Goal: Task Accomplishment & Management: Manage account settings

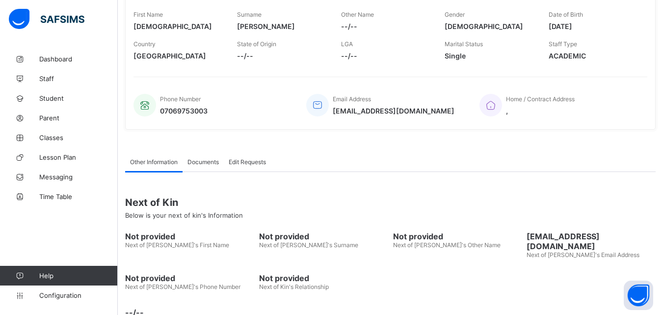
scroll to position [177, 0]
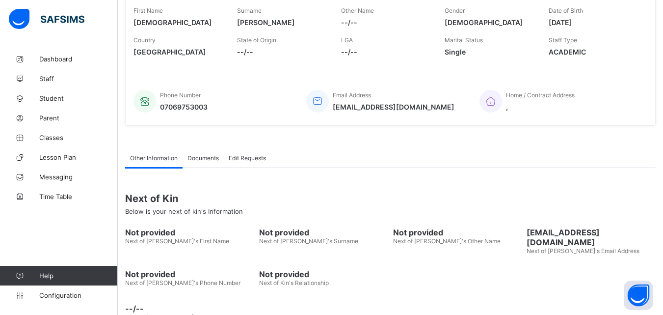
click at [123, 8] on div "Christiana Momoh Active Change email Change Password Edit profile Fees Admin Ad…" at bounding box center [390, 107] width 545 height 470
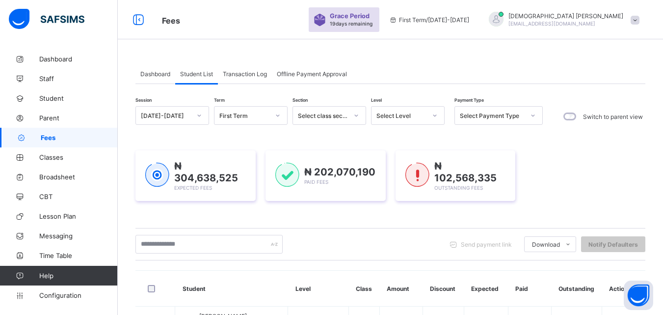
click at [209, 240] on input "text" at bounding box center [208, 244] width 147 height 19
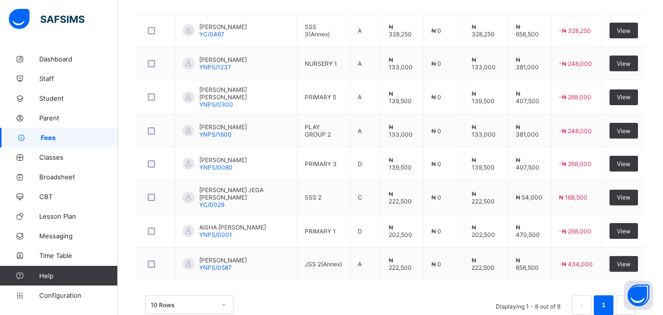
scroll to position [312, 0]
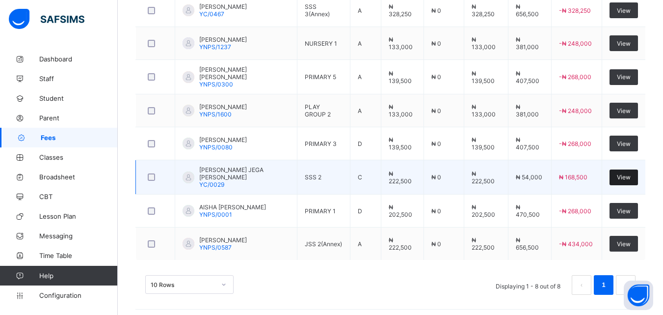
type input "****"
click at [631, 173] on span "View" at bounding box center [624, 176] width 14 height 7
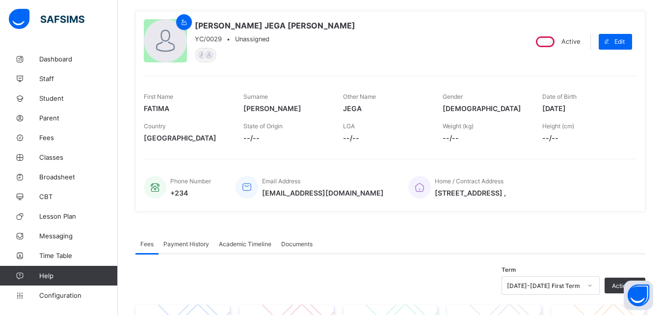
scroll to position [79, 0]
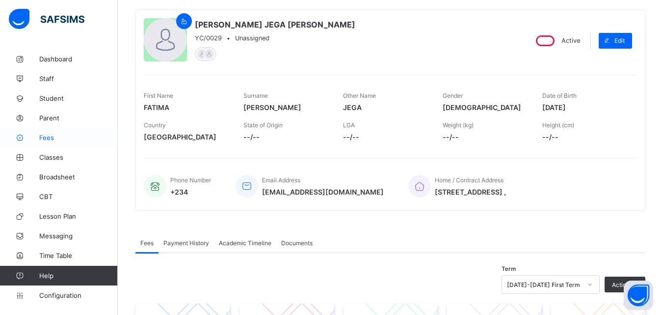
click at [49, 138] on span "Fees" at bounding box center [78, 137] width 79 height 8
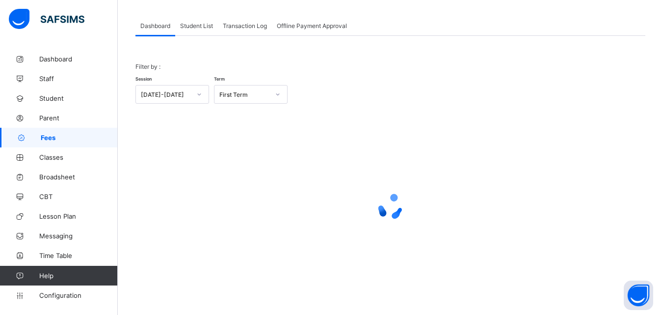
click at [200, 30] on div "Student List" at bounding box center [196, 26] width 43 height 20
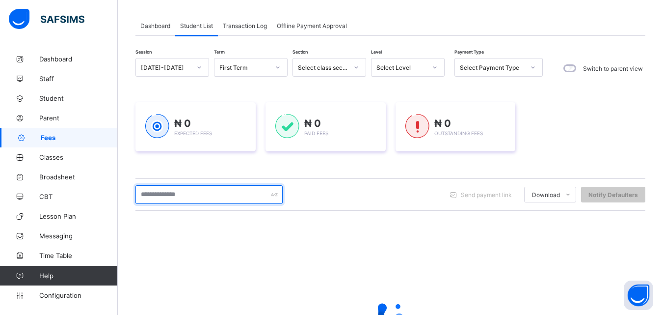
click at [197, 197] on input "text" at bounding box center [208, 194] width 147 height 19
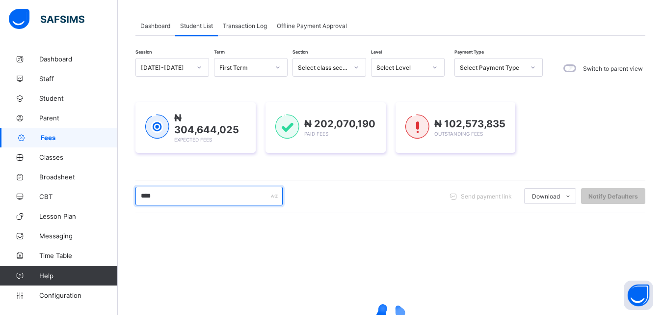
type input "****"
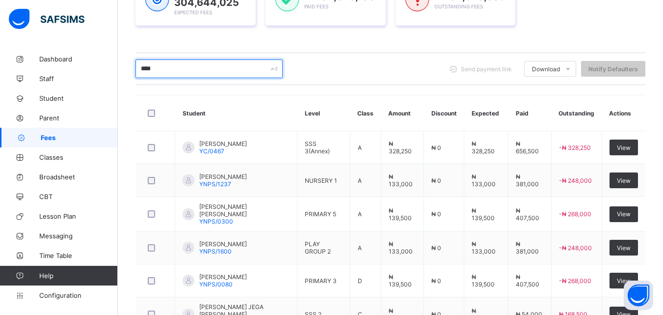
scroll to position [314, 0]
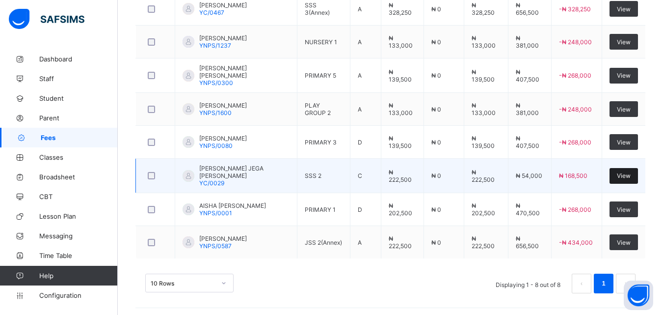
click at [629, 173] on span "View" at bounding box center [624, 175] width 14 height 7
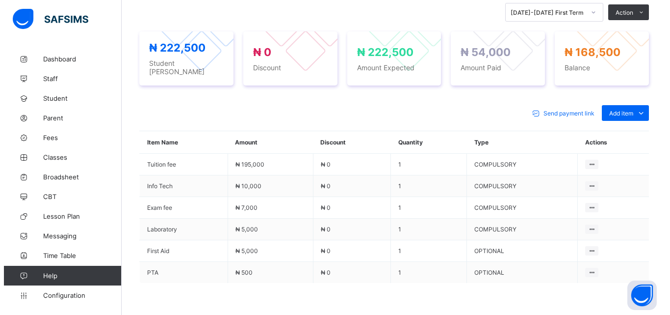
scroll to position [353, 0]
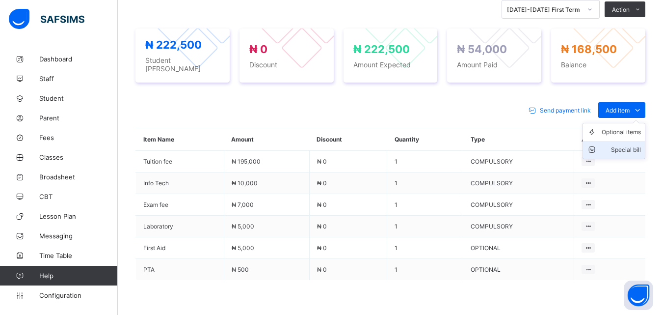
click at [635, 145] on div "Special bill" at bounding box center [621, 150] width 39 height 10
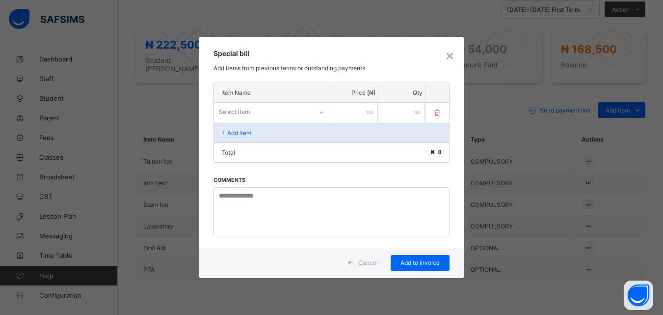
click at [271, 113] on div "Select item" at bounding box center [263, 112] width 98 height 14
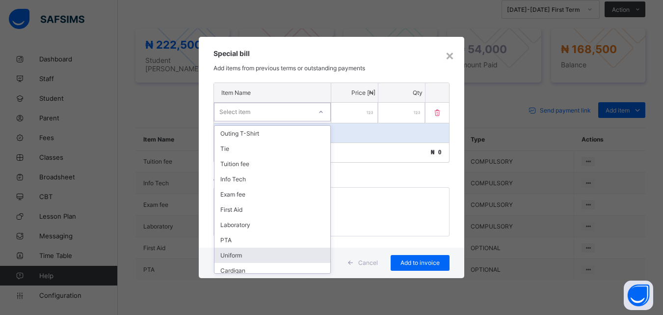
click at [236, 257] on div "Uniform" at bounding box center [272, 254] width 116 height 15
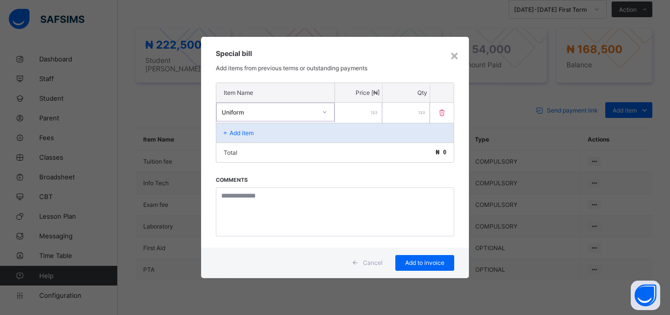
click at [410, 114] on input "*" at bounding box center [406, 113] width 47 height 20
type input "*"
click at [366, 111] on input "number" at bounding box center [358, 113] width 47 height 20
type input "*****"
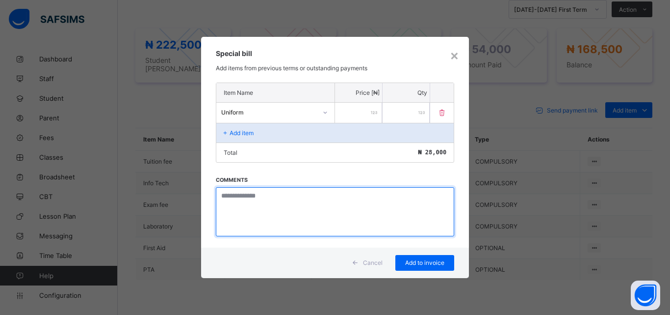
click at [320, 203] on textarea at bounding box center [335, 211] width 239 height 49
type textarea "**********"
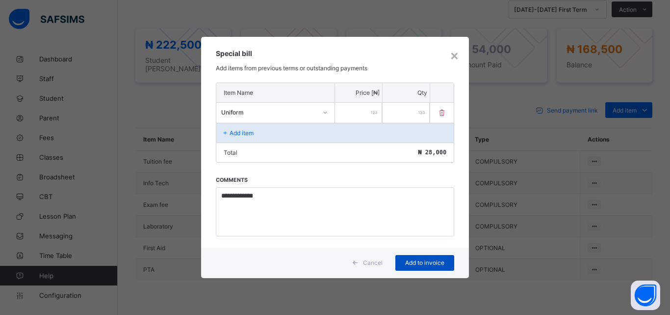
click at [422, 264] on span "Add to invoice" at bounding box center [425, 262] width 44 height 7
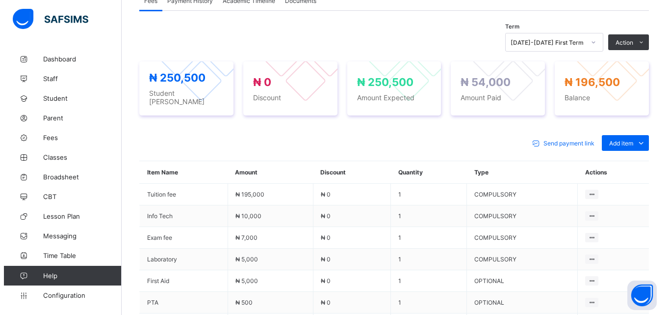
scroll to position [301, 0]
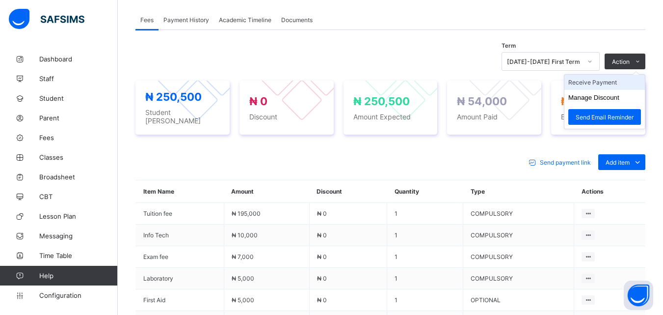
click at [611, 84] on li "Receive Payment" at bounding box center [604, 82] width 80 height 15
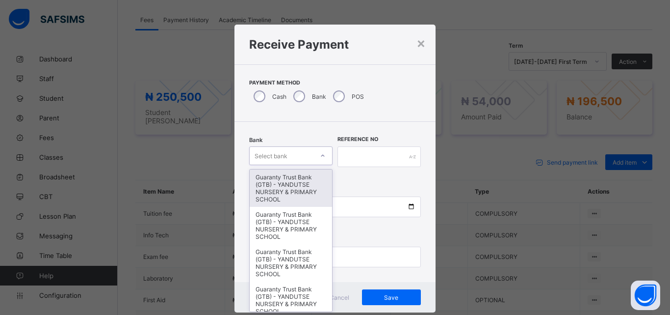
click at [320, 154] on icon at bounding box center [323, 156] width 6 height 10
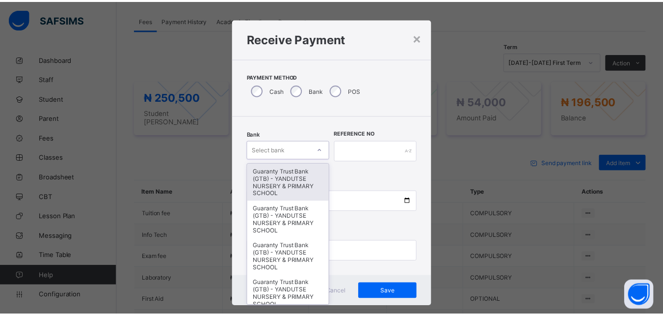
scroll to position [6, 0]
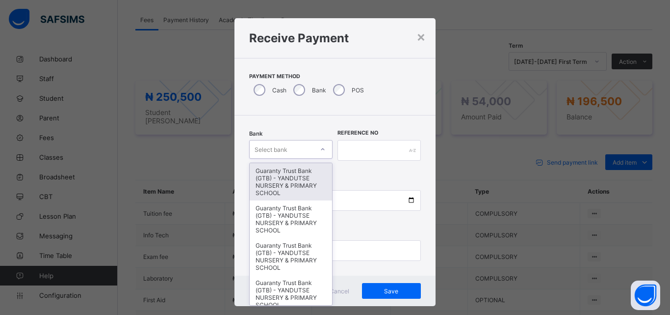
type input "*"
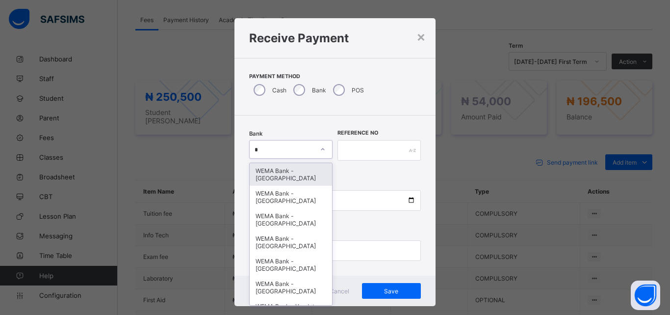
click at [283, 183] on div "WEMA Bank - [GEOGRAPHIC_DATA]" at bounding box center [291, 174] width 82 height 23
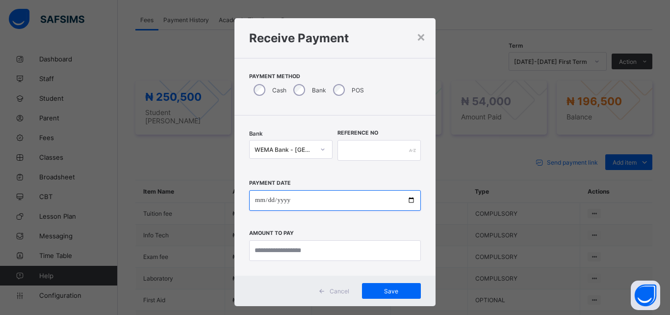
click at [408, 199] on input "date" at bounding box center [335, 200] width 172 height 21
type input "**********"
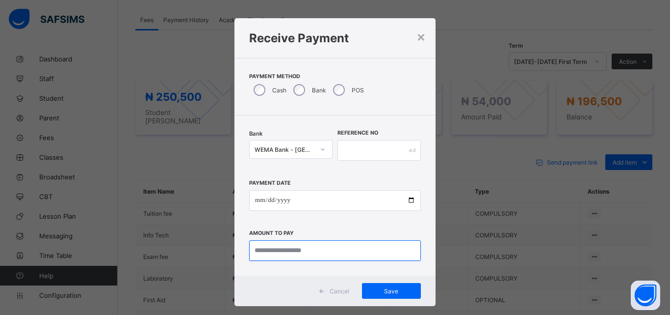
click at [317, 246] on input "currency" at bounding box center [335, 250] width 172 height 21
type input "*********"
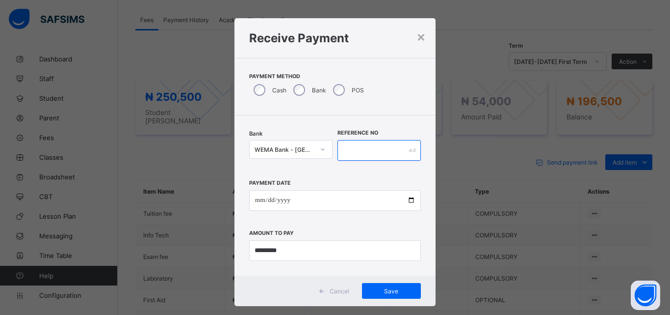
click at [356, 153] on input "text" at bounding box center [379, 150] width 83 height 21
type input "******"
click at [383, 287] on span "Save" at bounding box center [392, 290] width 44 height 7
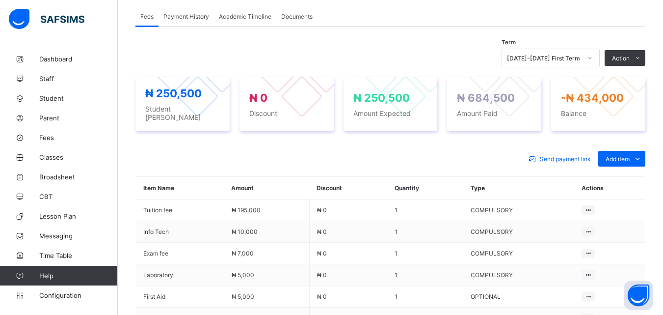
scroll to position [301, 0]
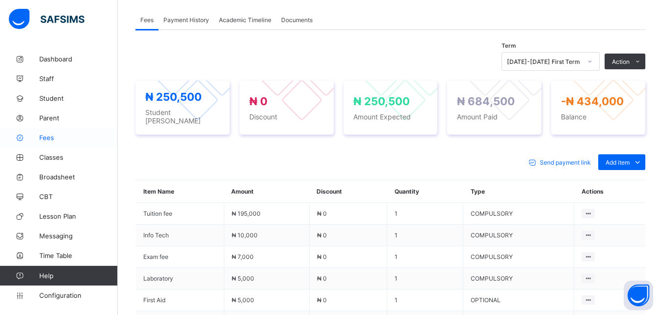
click at [42, 134] on span "Fees" at bounding box center [78, 137] width 79 height 8
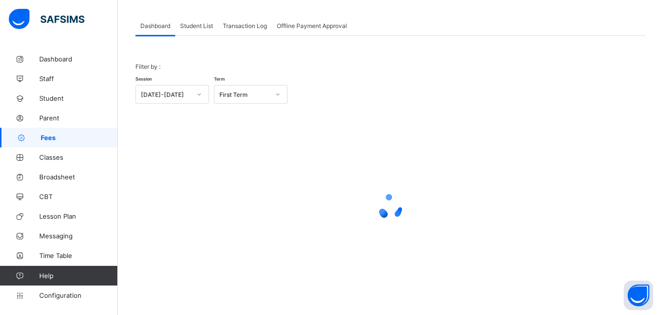
scroll to position [48, 0]
click at [197, 21] on div "Student List" at bounding box center [196, 26] width 43 height 20
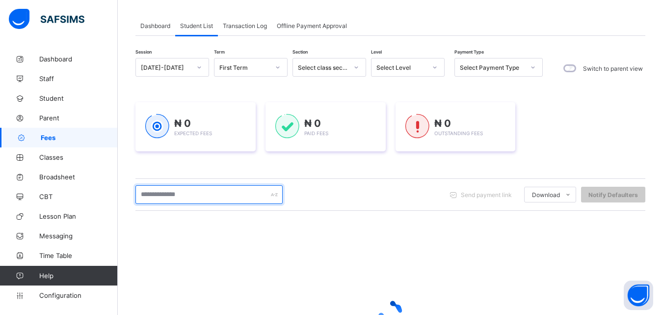
click at [179, 197] on input "text" at bounding box center [208, 194] width 147 height 19
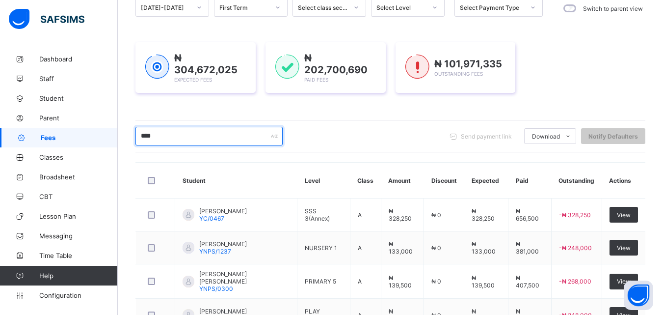
scroll to position [134, 0]
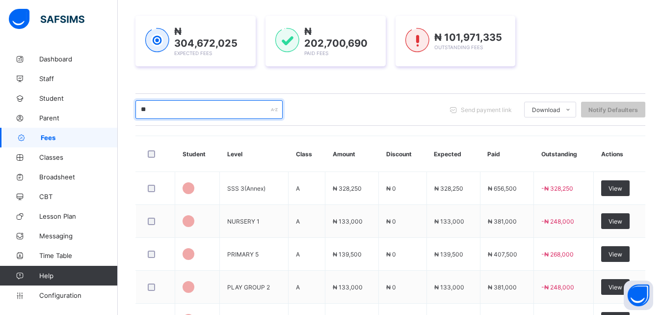
type input "*"
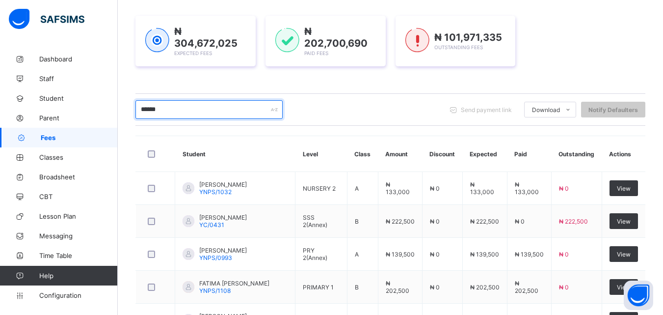
type input "******"
click at [565, 19] on div "₦ 304,672,025 Expected Fees ₦ 202,700,690 Paid Fees ₦ 101,971,335 Outstanding F…" at bounding box center [390, 41] width 510 height 51
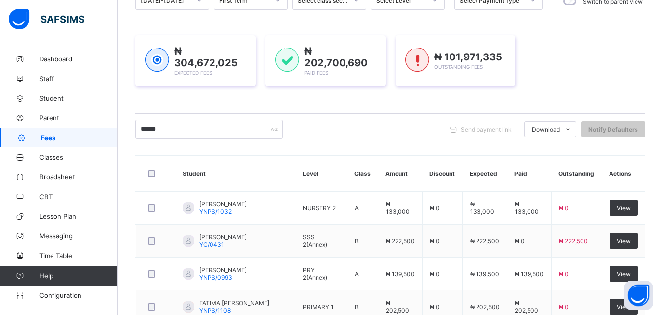
scroll to position [112, 0]
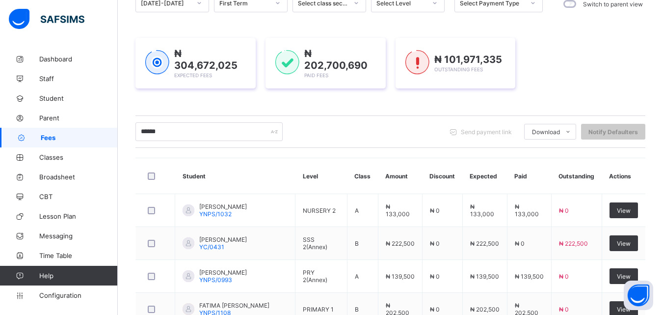
click at [433, 0] on icon at bounding box center [435, 3] width 6 height 10
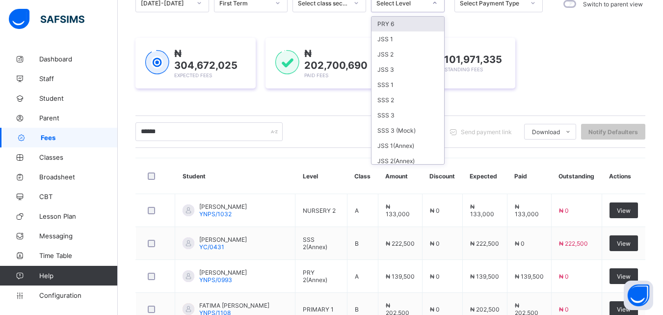
scroll to position [157, 0]
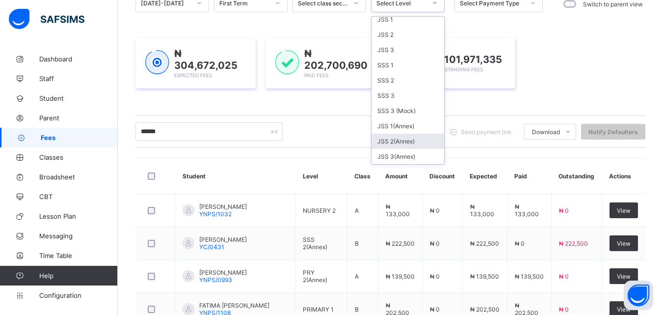
click at [398, 138] on div "JSS 2(Annex)" at bounding box center [408, 140] width 73 height 15
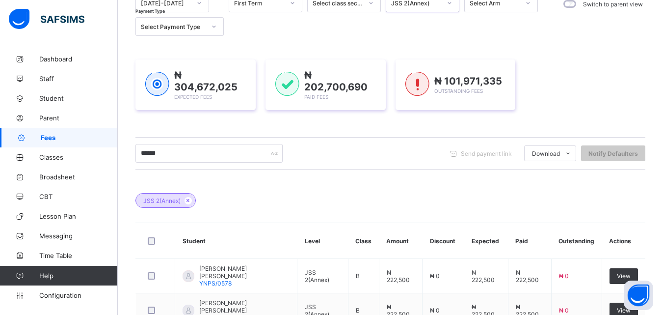
scroll to position [377, 0]
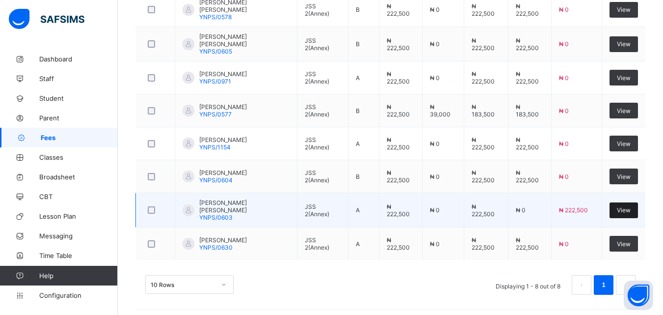
click at [629, 206] on span "View" at bounding box center [624, 209] width 14 height 7
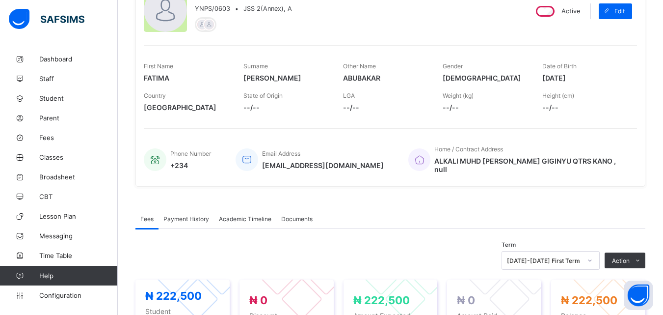
scroll to position [118, 0]
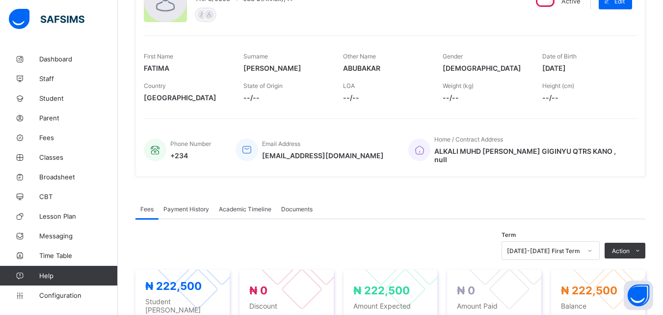
click at [182, 205] on span "Payment History" at bounding box center [186, 208] width 46 height 7
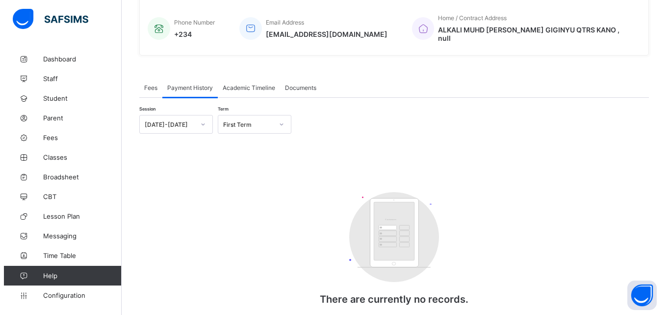
scroll to position [255, 0]
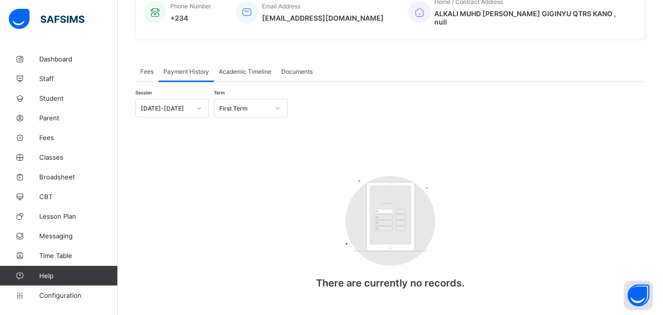
click at [144, 68] on span "Fees" at bounding box center [146, 71] width 13 height 7
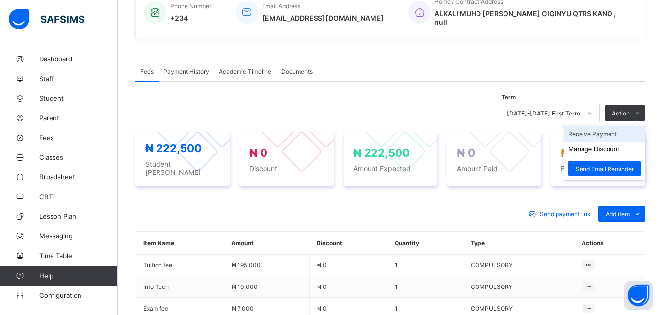
click at [603, 127] on li "Receive Payment" at bounding box center [604, 133] width 80 height 15
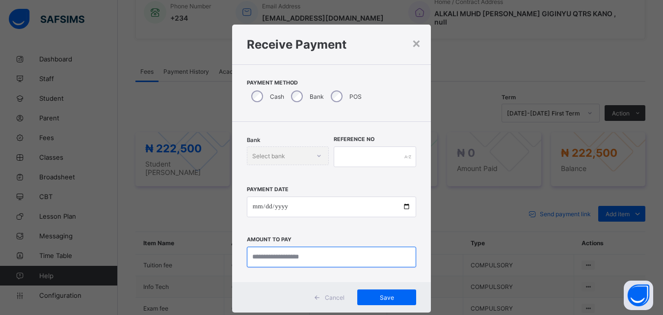
click at [299, 255] on input "currency" at bounding box center [331, 256] width 169 height 21
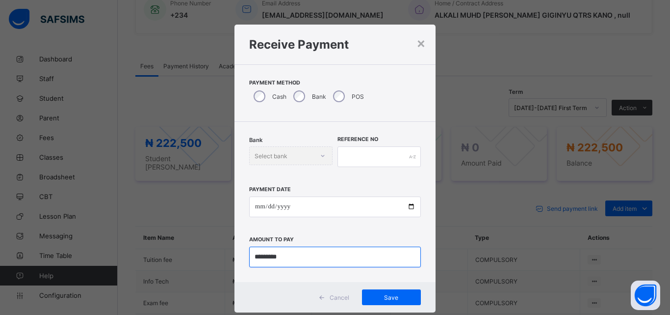
type input "*********"
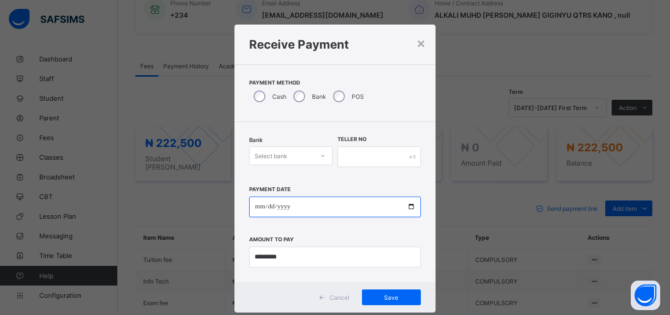
click at [409, 206] on input "date" at bounding box center [335, 206] width 172 height 21
type input "**********"
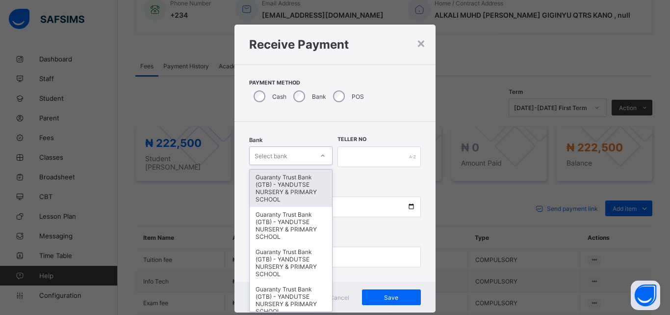
click at [320, 156] on icon at bounding box center [323, 156] width 6 height 10
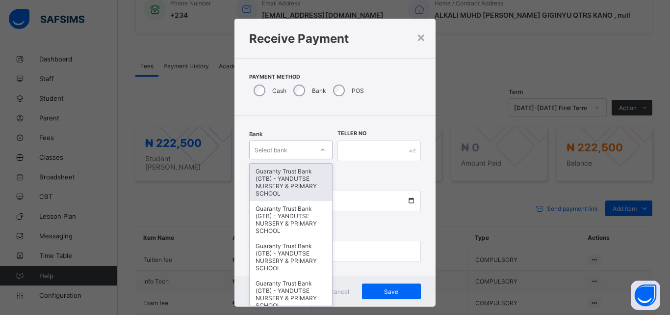
scroll to position [6, 0]
type input "*"
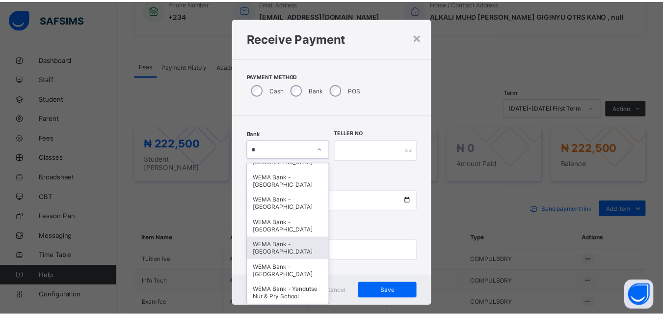
scroll to position [24, 0]
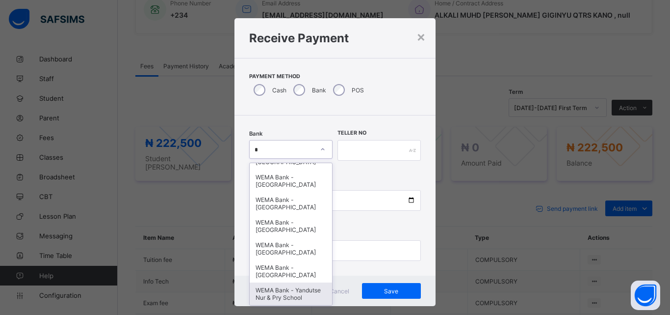
click at [289, 292] on div "WEMA Bank - Yandutse Nur & Pry School" at bounding box center [291, 293] width 82 height 23
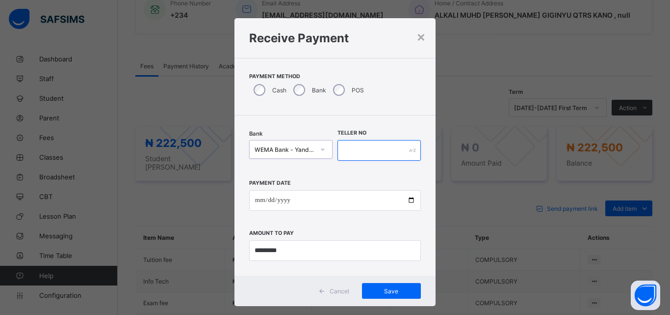
click at [365, 154] on input "text" at bounding box center [379, 150] width 83 height 21
type input "****"
click at [386, 290] on span "Save" at bounding box center [392, 290] width 44 height 7
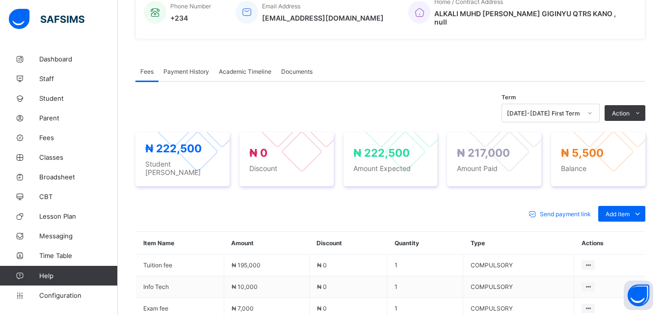
click at [175, 68] on span "Payment History" at bounding box center [186, 71] width 46 height 7
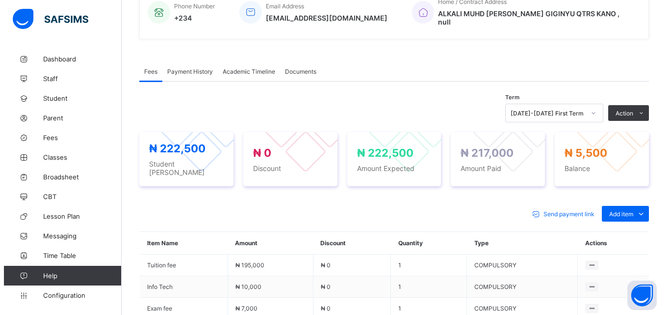
scroll to position [153, 0]
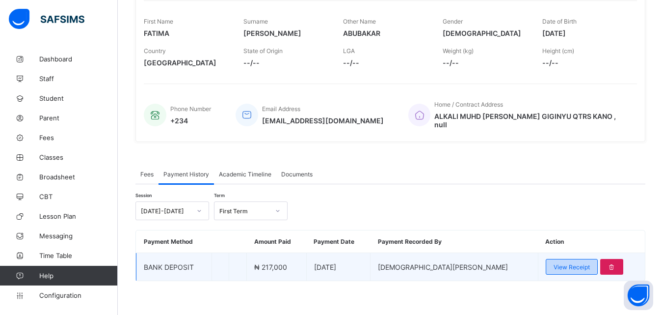
click at [554, 263] on span "View Receipt" at bounding box center [572, 266] width 36 height 7
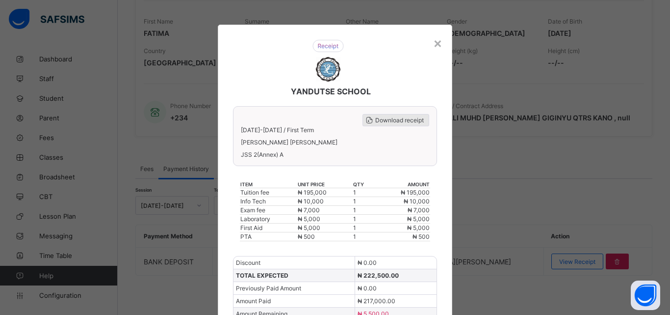
click at [396, 117] on span "Download receipt" at bounding box center [399, 119] width 49 height 7
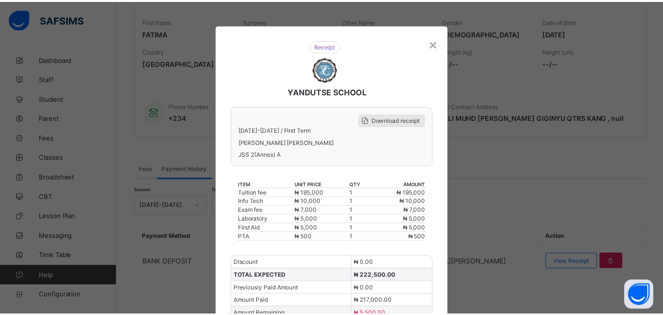
scroll to position [0, 0]
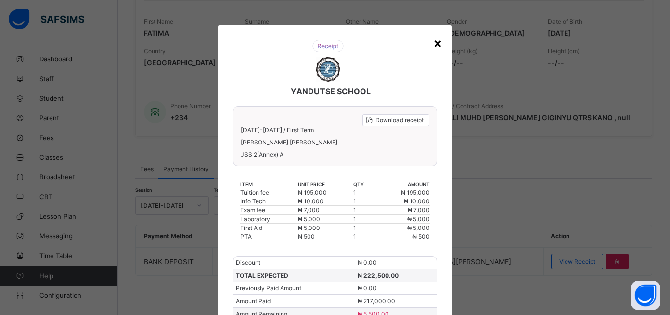
click at [433, 41] on div "×" at bounding box center [437, 42] width 9 height 17
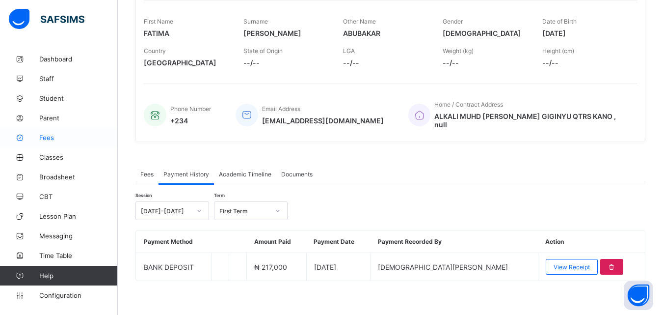
click at [48, 135] on span "Fees" at bounding box center [78, 137] width 79 height 8
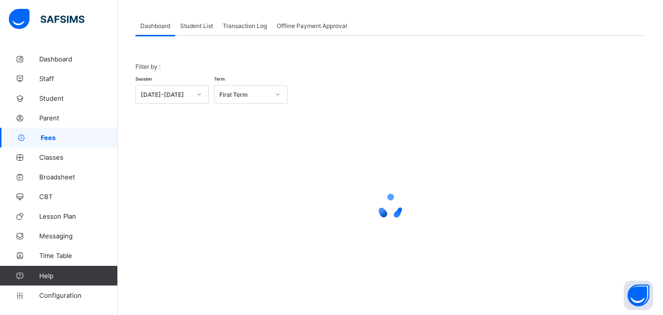
scroll to position [48, 0]
click at [196, 20] on div "Student List" at bounding box center [196, 26] width 43 height 20
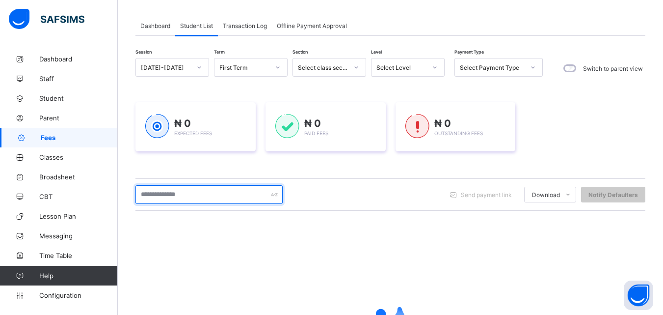
click at [184, 193] on input "text" at bounding box center [208, 194] width 147 height 19
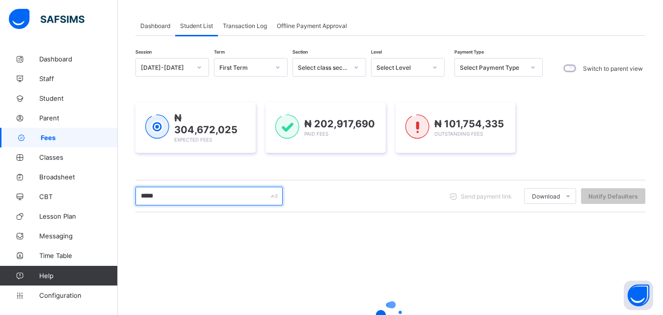
scroll to position [154, 0]
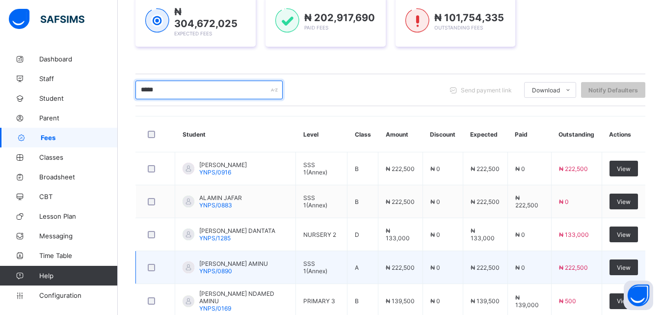
type input "*****"
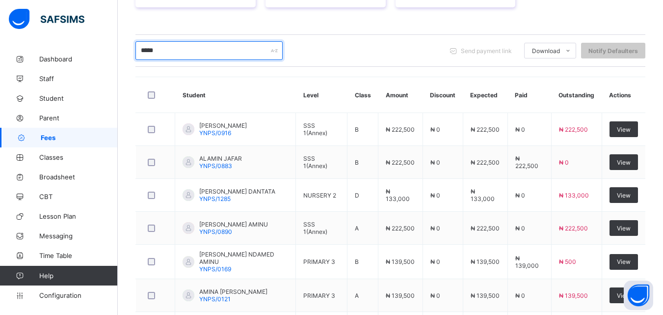
scroll to position [0, 0]
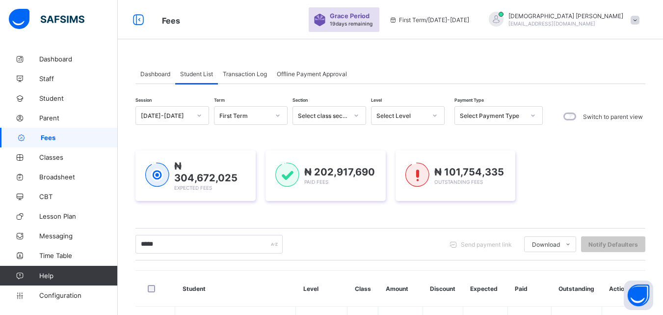
click at [432, 114] on icon at bounding box center [435, 115] width 6 height 10
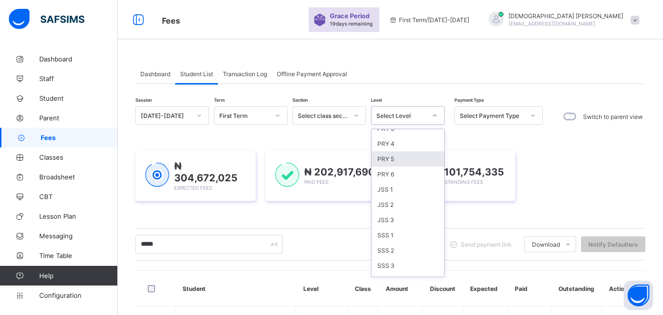
scroll to position [118, 0]
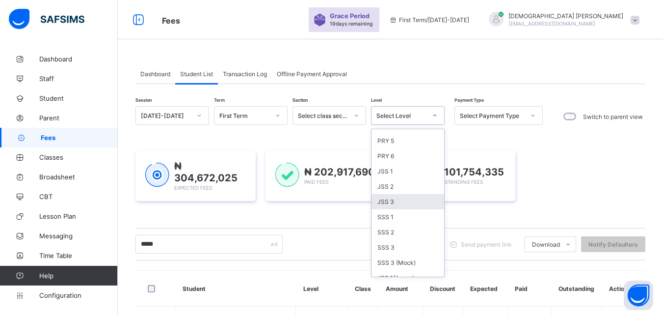
click at [389, 202] on div "JSS 3" at bounding box center [408, 201] width 73 height 15
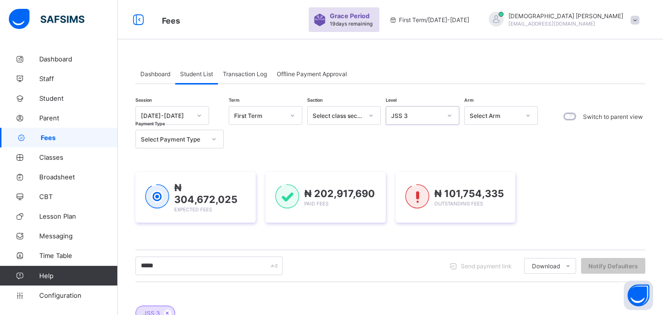
scroll to position [311, 0]
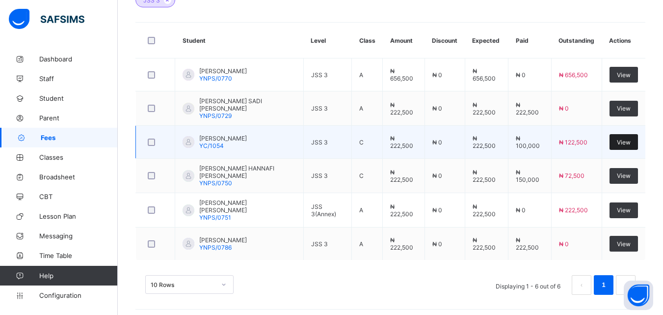
click at [631, 141] on span "View" at bounding box center [624, 141] width 14 height 7
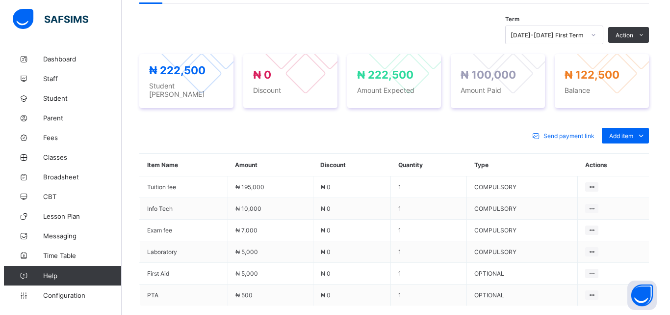
scroll to position [319, 0]
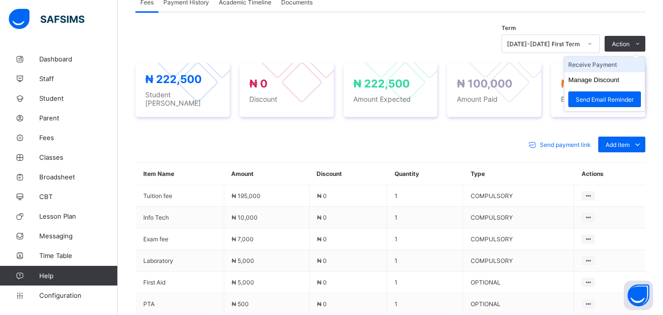
click at [611, 63] on li "Receive Payment" at bounding box center [604, 64] width 80 height 15
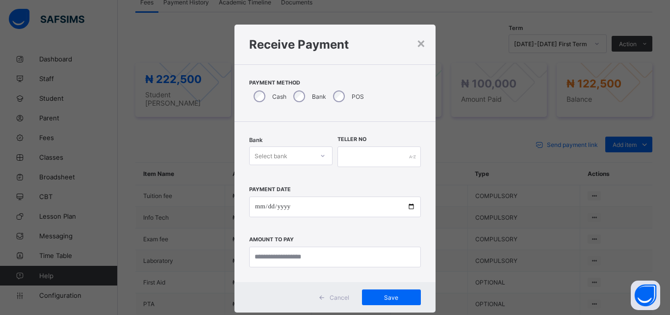
click at [320, 153] on icon at bounding box center [323, 156] width 6 height 10
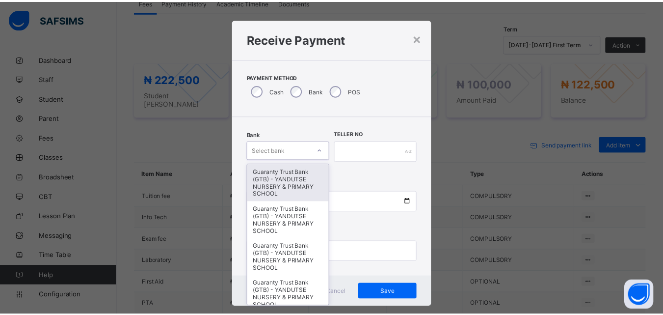
scroll to position [6, 0]
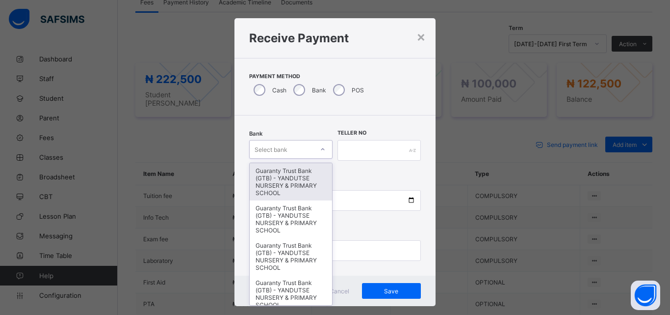
type input "*"
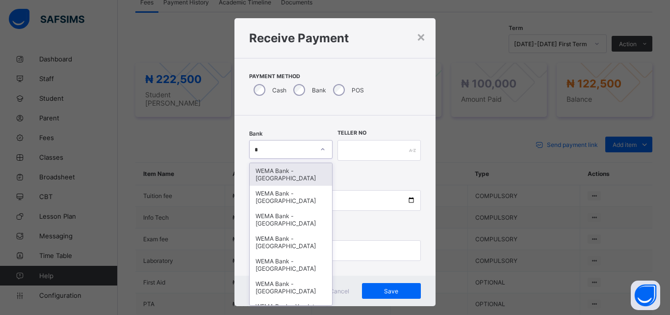
click at [286, 177] on div "WEMA Bank - [GEOGRAPHIC_DATA]" at bounding box center [291, 174] width 82 height 23
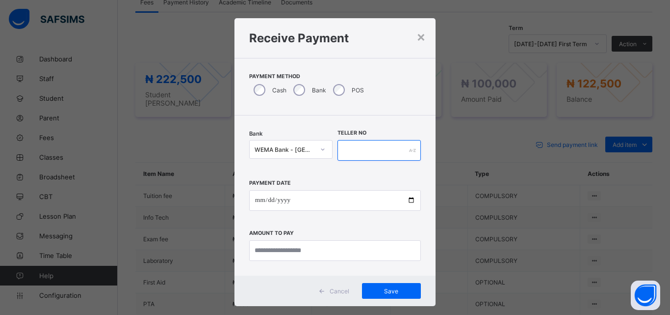
click at [357, 150] on input "text" at bounding box center [379, 150] width 83 height 21
type input "****"
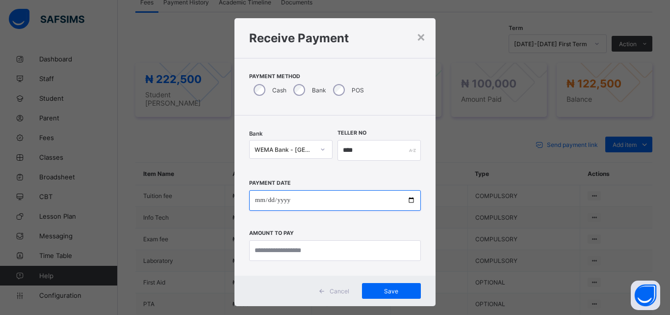
click at [409, 199] on input "date" at bounding box center [335, 200] width 172 height 21
click at [485, 16] on div "× Receive Payment Payment Method Cash Bank POS Bank WEMA Bank - YANDUTSE COLLEG…" at bounding box center [335, 157] width 670 height 315
click at [406, 200] on input "date" at bounding box center [335, 200] width 172 height 21
type input "**********"
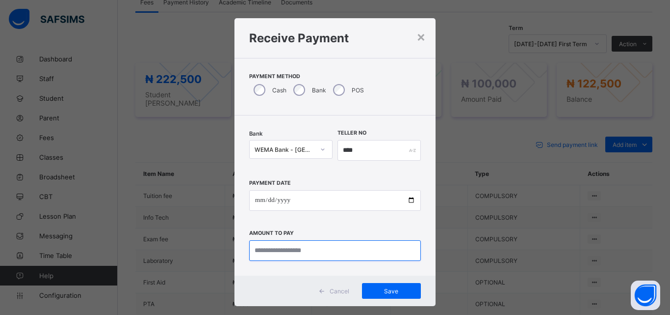
click at [330, 252] on input "currency" at bounding box center [335, 250] width 172 height 21
type input "*********"
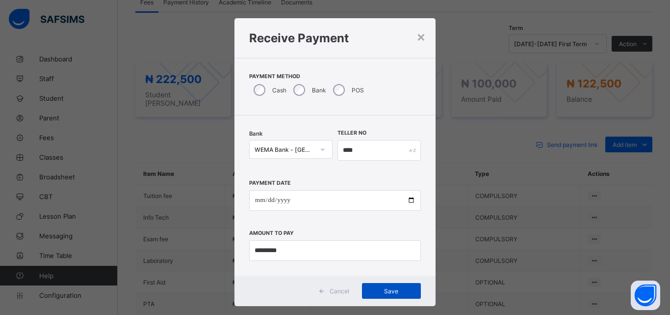
click at [391, 287] on span "Save" at bounding box center [392, 290] width 44 height 7
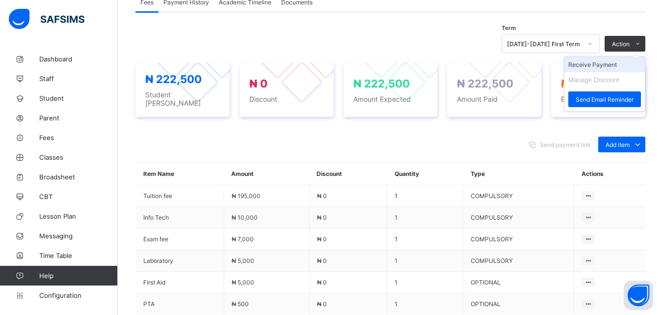
click at [608, 66] on li "Receive Payment" at bounding box center [604, 64] width 80 height 15
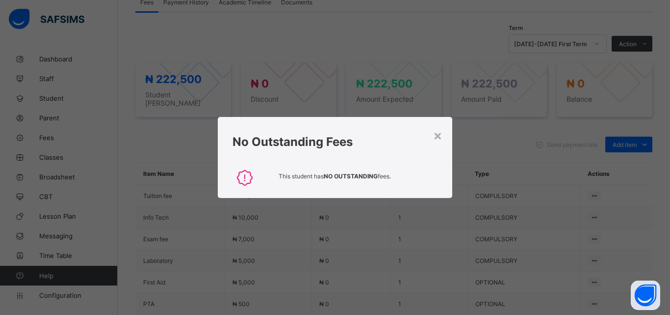
click at [433, 135] on h1 "No Outstanding Fees" at bounding box center [335, 141] width 205 height 14
click at [437, 134] on div "×" at bounding box center [437, 135] width 9 height 17
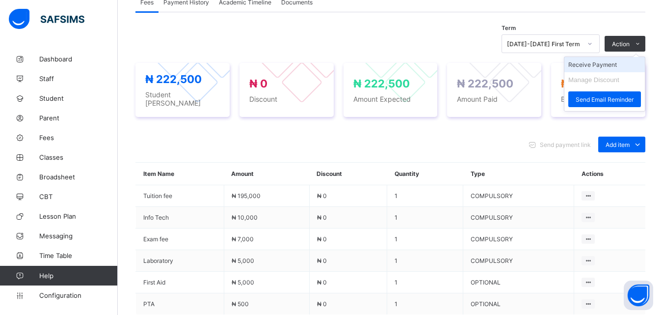
click at [602, 65] on li "Receive Payment" at bounding box center [604, 64] width 80 height 15
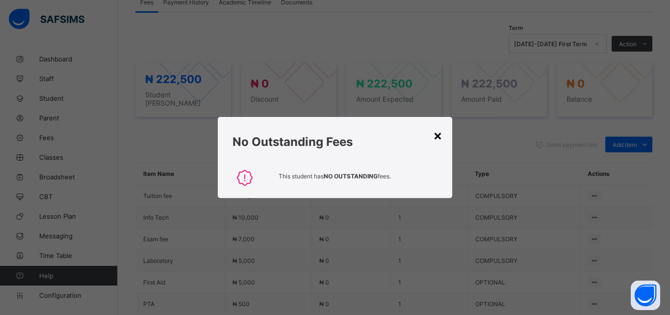
click at [440, 134] on div "×" at bounding box center [437, 135] width 9 height 17
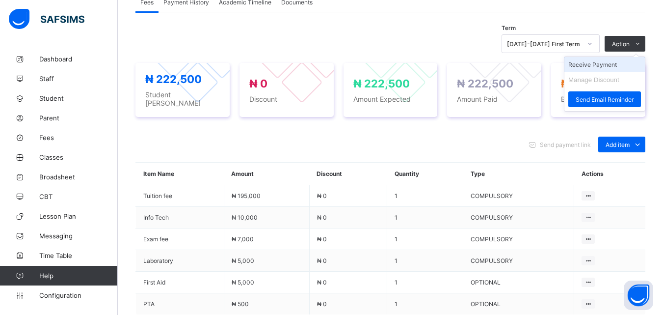
click at [607, 63] on li "Receive Payment" at bounding box center [604, 64] width 80 height 15
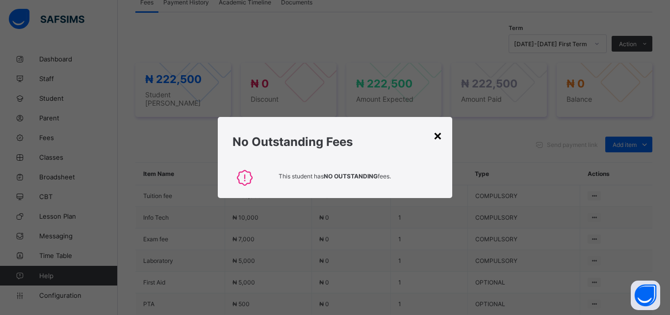
click at [440, 138] on div "×" at bounding box center [437, 135] width 9 height 17
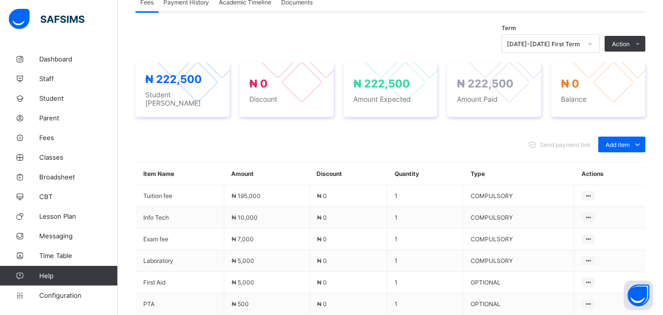
click at [218, 29] on div "Term [DATE]-[DATE] First Term Action Receive Payment Manage Discount Send Email…" at bounding box center [390, 200] width 510 height 376
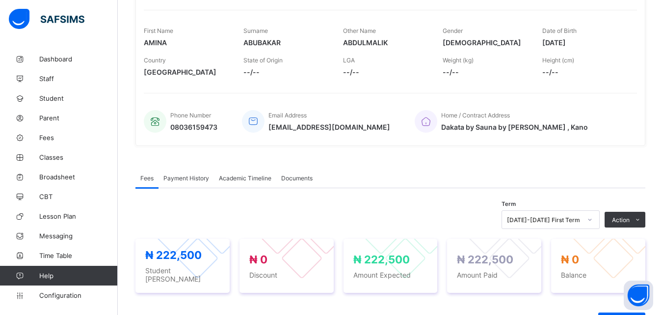
scroll to position [142, 0]
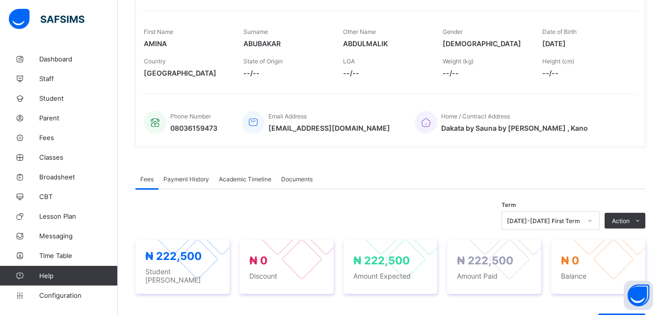
click at [212, 25] on div "First Name [PERSON_NAME]" at bounding box center [186, 37] width 85 height 29
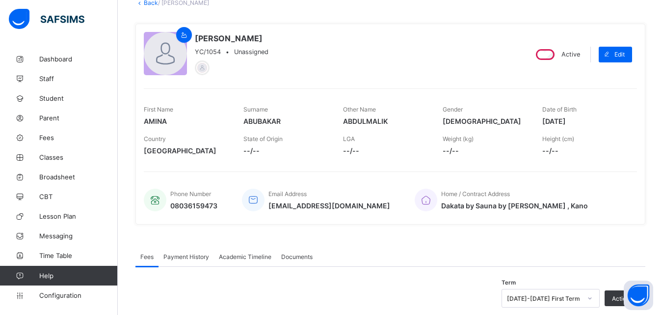
scroll to position [64, 0]
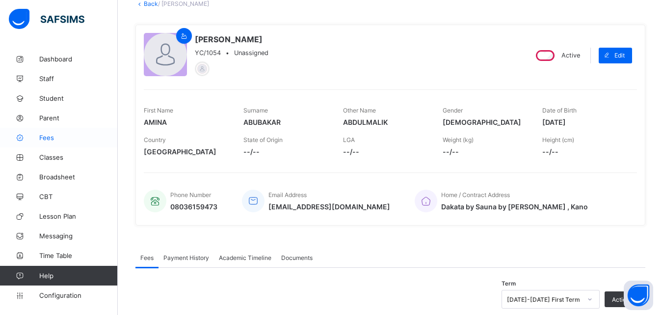
click at [47, 137] on span "Fees" at bounding box center [78, 137] width 79 height 8
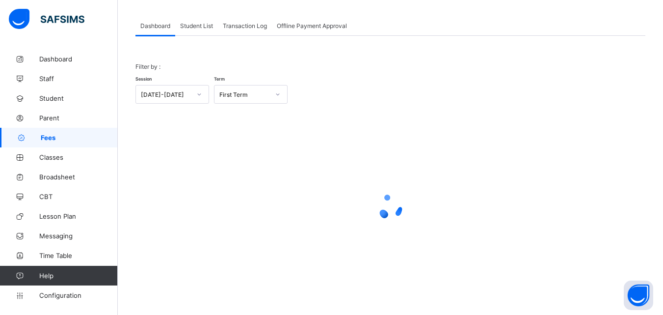
scroll to position [48, 0]
click at [199, 22] on span "Student List" at bounding box center [196, 25] width 33 height 7
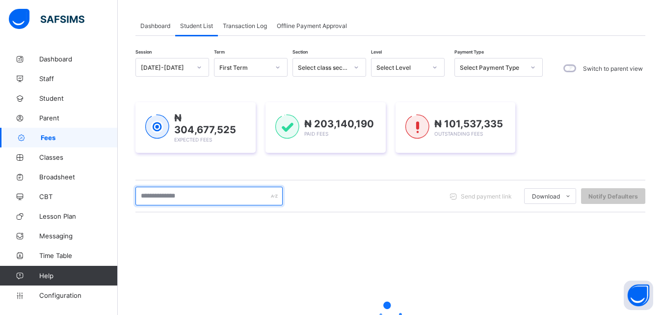
click at [192, 189] on input "text" at bounding box center [208, 195] width 147 height 19
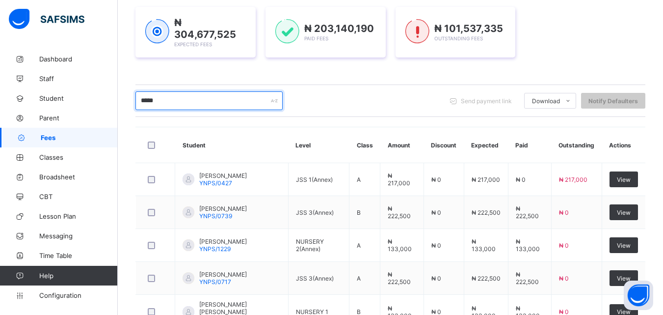
scroll to position [134, 0]
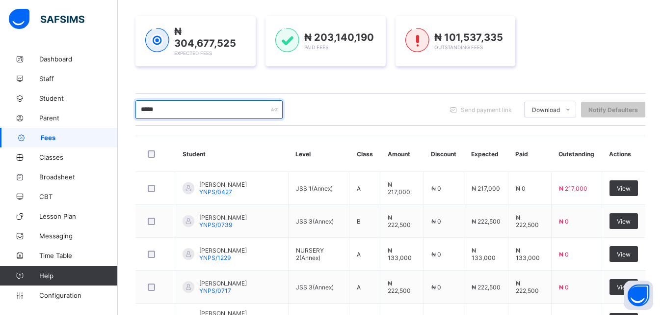
type input "*****"
click at [595, 25] on div "₦ 304,677,525 Expected Fees ₦ 203,140,190 Paid Fees ₦ 101,537,335 Outstanding F…" at bounding box center [390, 41] width 510 height 51
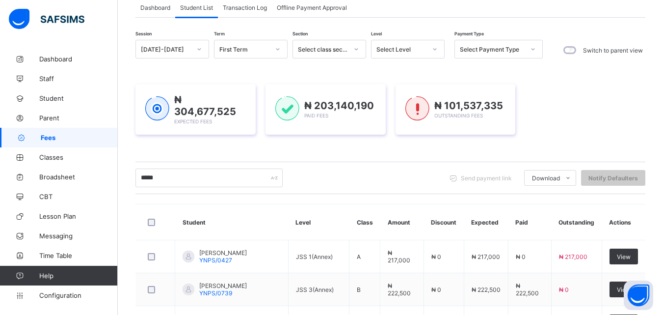
scroll to position [56, 0]
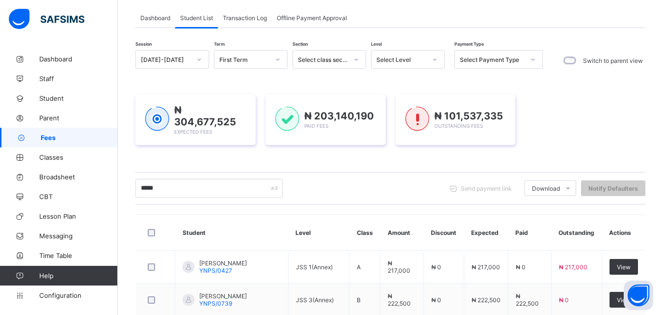
click at [435, 59] on icon at bounding box center [435, 59] width 6 height 10
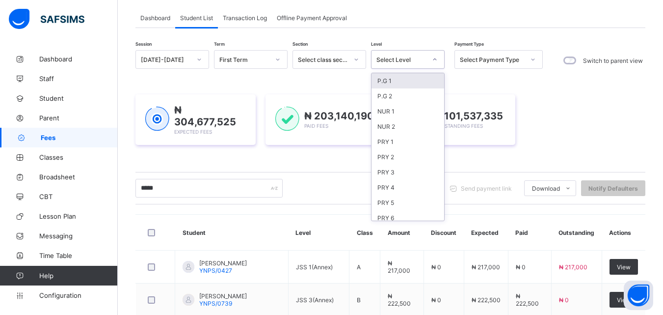
click at [435, 59] on icon at bounding box center [435, 59] width 6 height 10
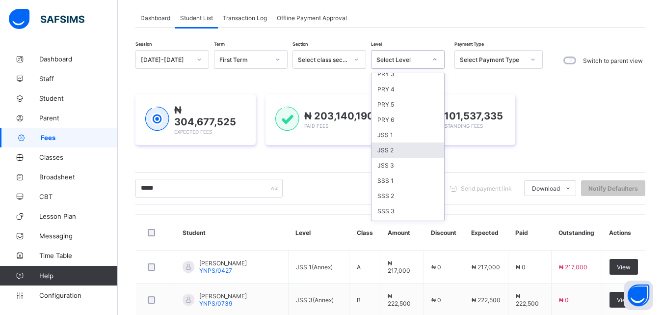
click at [388, 149] on div "JSS 2" at bounding box center [408, 149] width 73 height 15
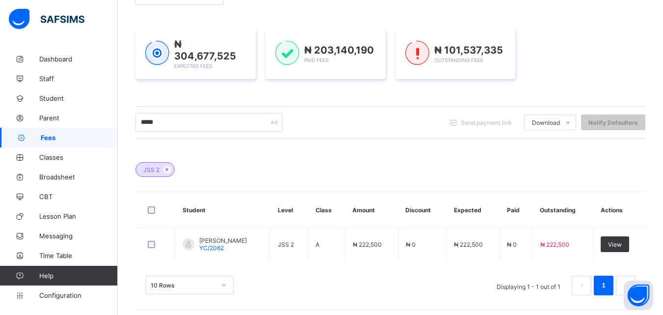
scroll to position [147, 0]
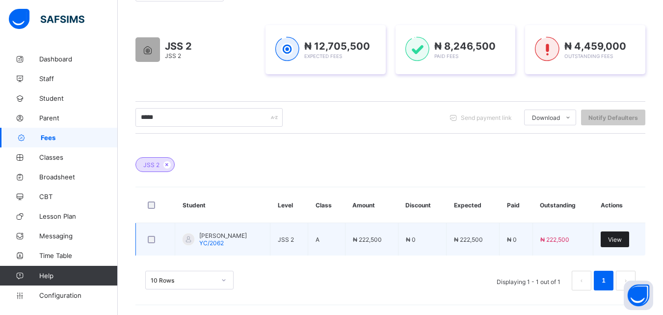
click at [622, 239] on span "View" at bounding box center [615, 239] width 14 height 7
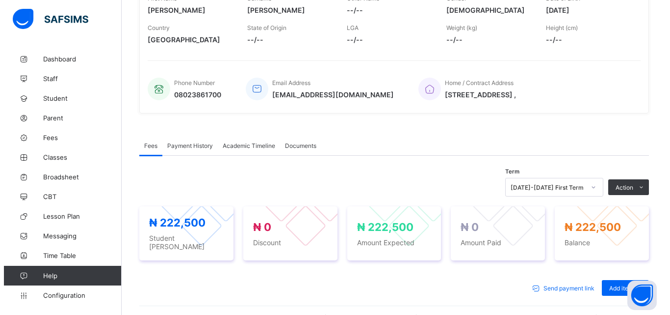
scroll to position [177, 0]
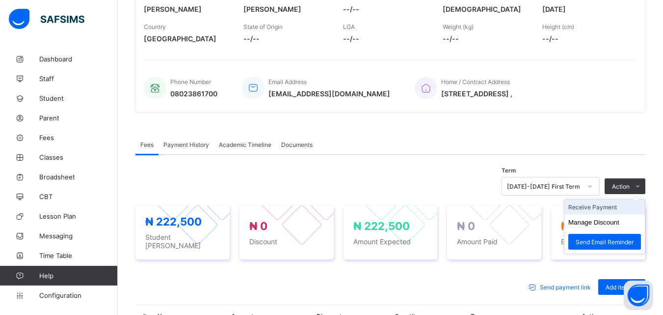
click at [599, 205] on li "Receive Payment" at bounding box center [604, 206] width 80 height 15
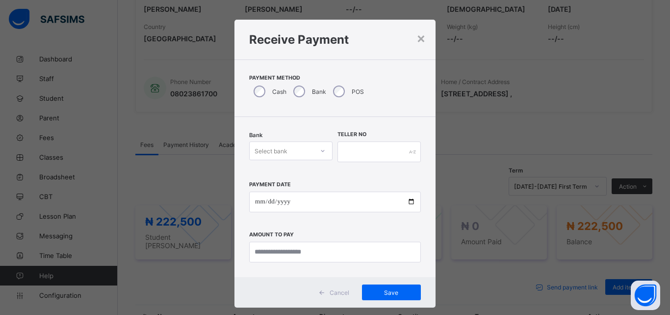
click at [320, 157] on div at bounding box center [323, 151] width 17 height 16
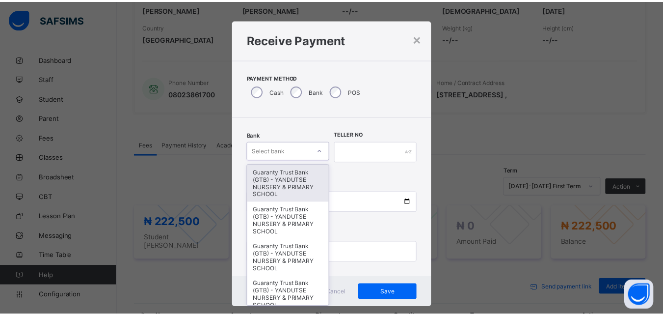
scroll to position [6, 0]
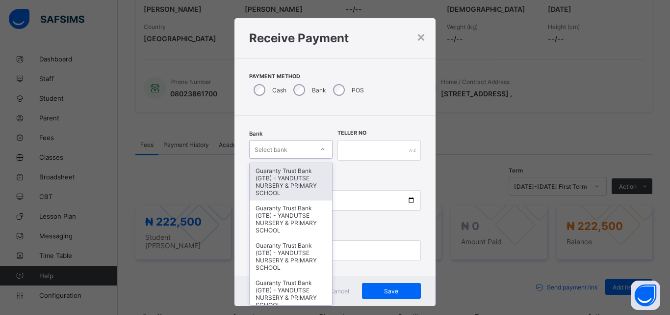
type input "*"
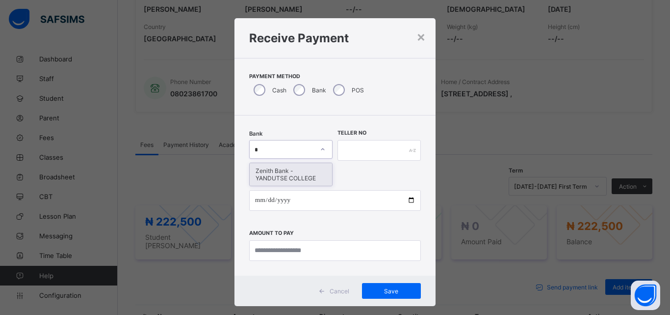
click at [290, 172] on div "Zenith Bank - YANDUTSE COLLEGE" at bounding box center [291, 174] width 82 height 23
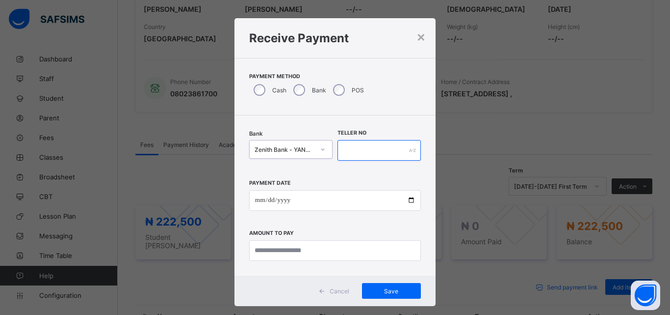
click at [357, 146] on input "text" at bounding box center [379, 150] width 83 height 21
type input "****"
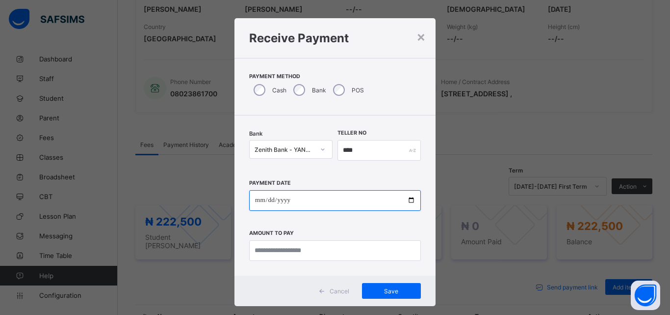
click at [408, 201] on input "date" at bounding box center [335, 200] width 172 height 21
type input "**********"
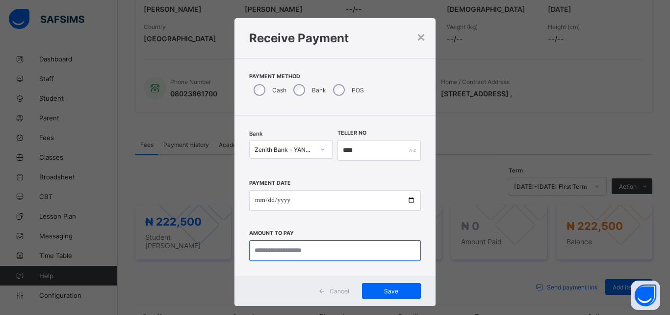
click at [294, 241] on input "currency" at bounding box center [335, 250] width 172 height 21
type input "*********"
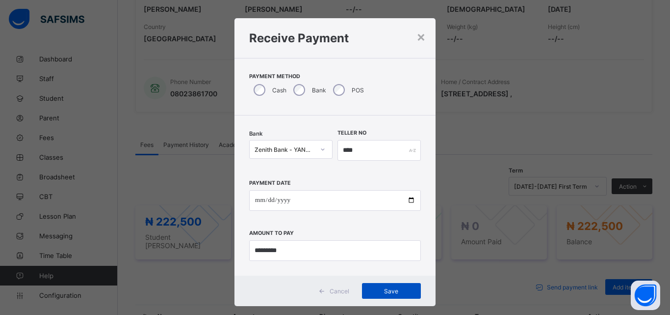
click at [387, 290] on span "Save" at bounding box center [392, 290] width 44 height 7
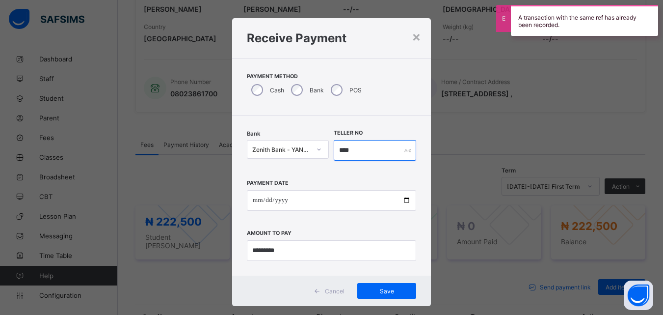
click at [367, 142] on input "****" at bounding box center [375, 150] width 82 height 21
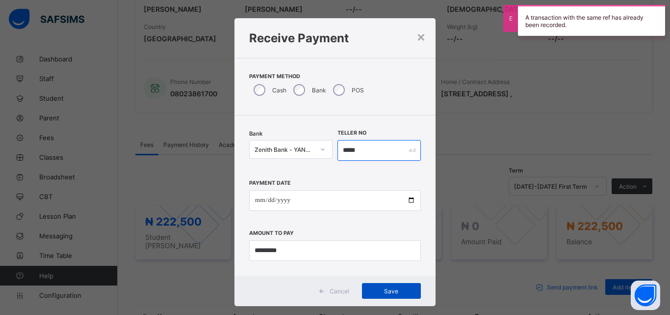
type input "*****"
click at [387, 289] on span "Save" at bounding box center [392, 290] width 44 height 7
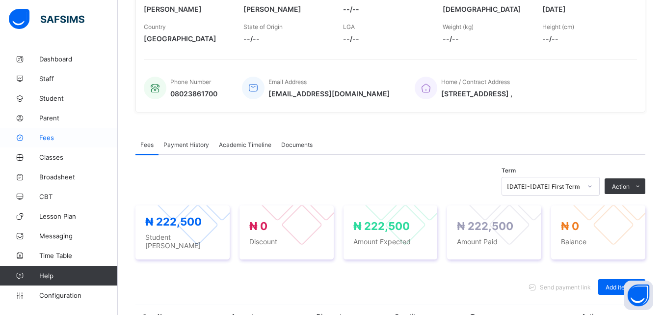
click at [50, 135] on span "Fees" at bounding box center [78, 137] width 79 height 8
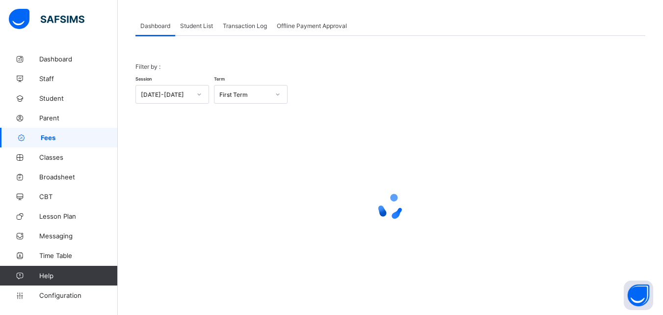
scroll to position [48, 0]
click at [198, 23] on span "Student List" at bounding box center [196, 25] width 33 height 7
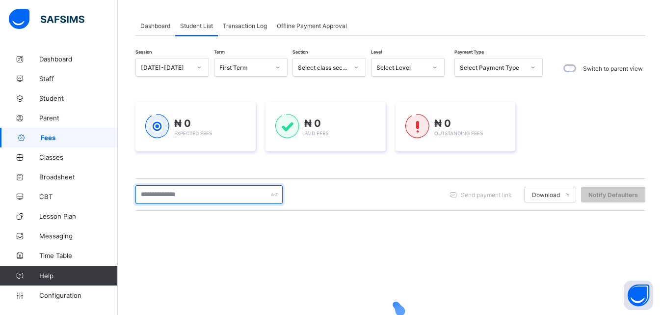
click at [195, 200] on input "text" at bounding box center [208, 194] width 147 height 19
type input "*******"
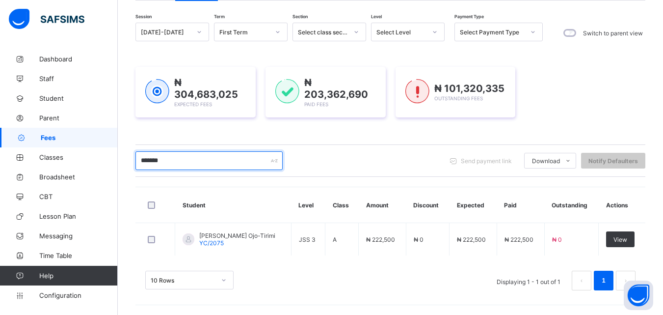
scroll to position [83, 0]
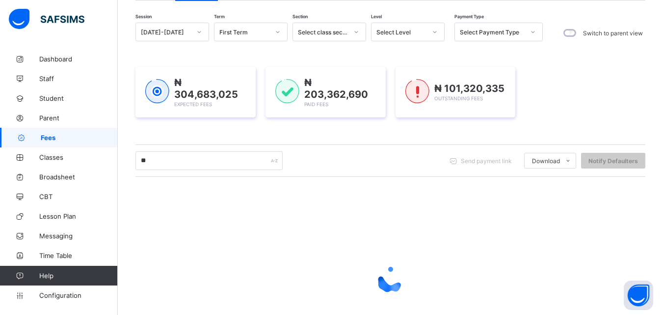
scroll to position [156, 0]
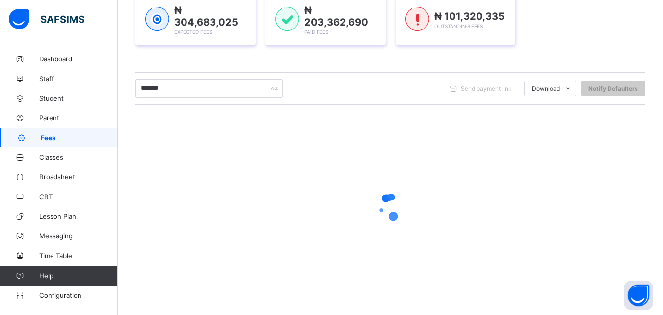
click at [146, 88] on input "*******" at bounding box center [208, 88] width 147 height 19
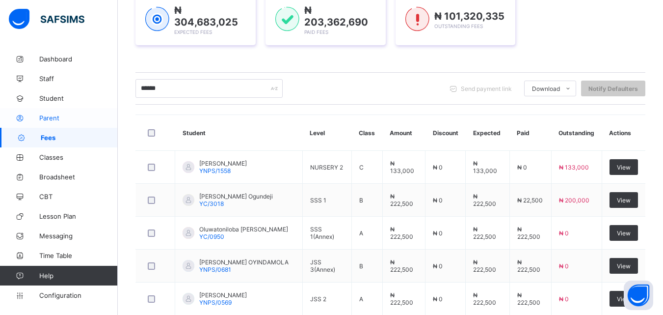
type input "******"
drag, startPoint x: 54, startPoint y: 115, endPoint x: 58, endPoint y: 123, distance: 8.6
click at [54, 115] on span "Parent" at bounding box center [78, 118] width 79 height 8
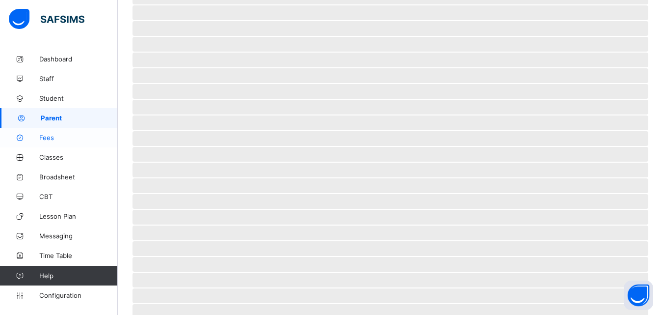
click at [50, 136] on span "Fees" at bounding box center [78, 137] width 79 height 8
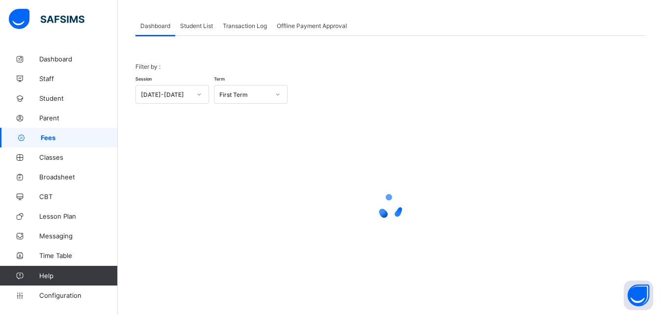
scroll to position [48, 0]
click at [204, 24] on span "Student List" at bounding box center [196, 25] width 33 height 7
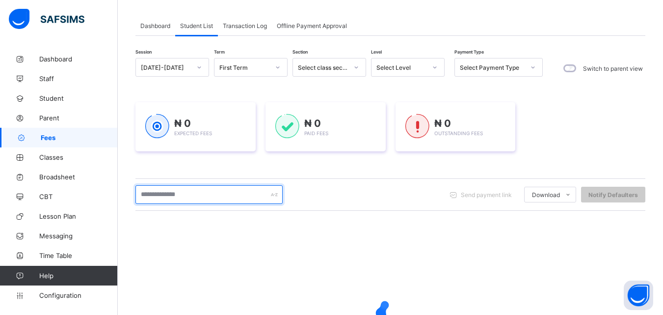
click at [187, 197] on input "text" at bounding box center [208, 194] width 147 height 19
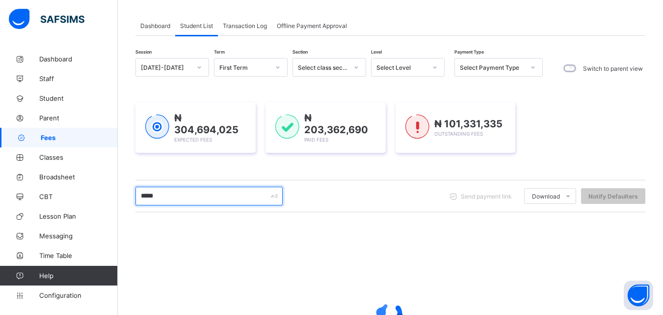
type input "******"
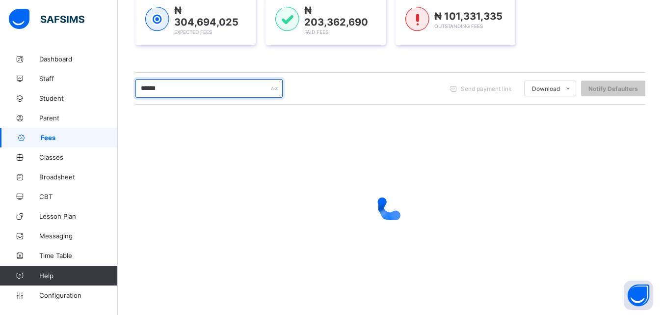
scroll to position [0, 0]
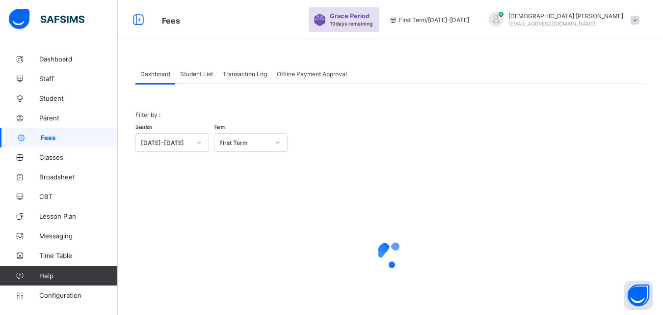
click at [195, 68] on div "Student List" at bounding box center [196, 74] width 43 height 20
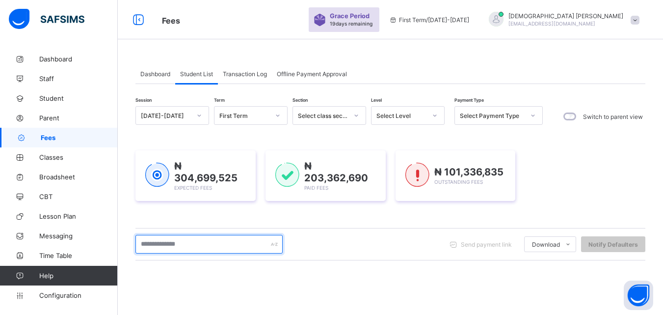
click at [195, 244] on input "text" at bounding box center [208, 244] width 147 height 19
type input "******"
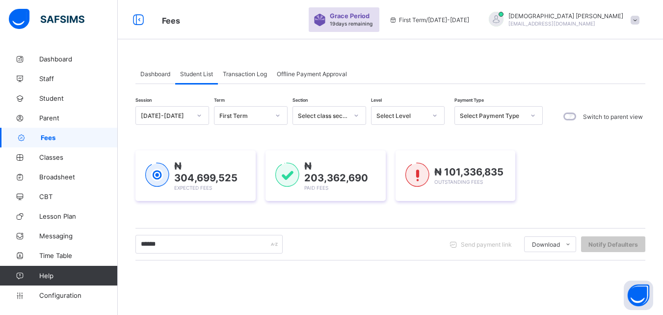
click at [433, 114] on icon at bounding box center [435, 115] width 6 height 10
click at [435, 112] on icon at bounding box center [435, 115] width 6 height 10
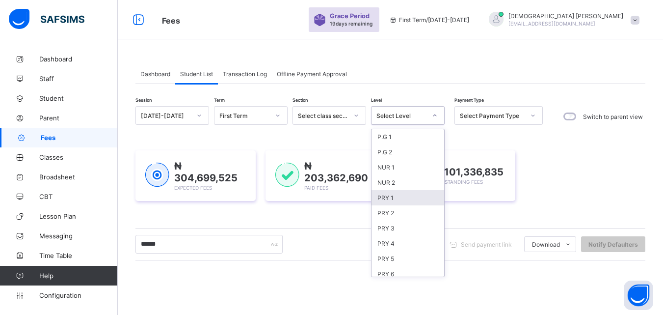
click at [390, 195] on div "PRY 1" at bounding box center [408, 197] width 73 height 15
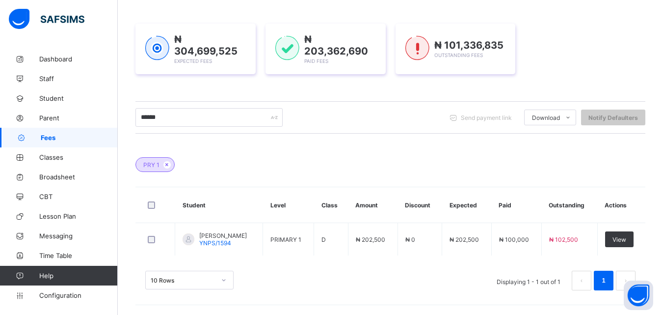
scroll to position [147, 0]
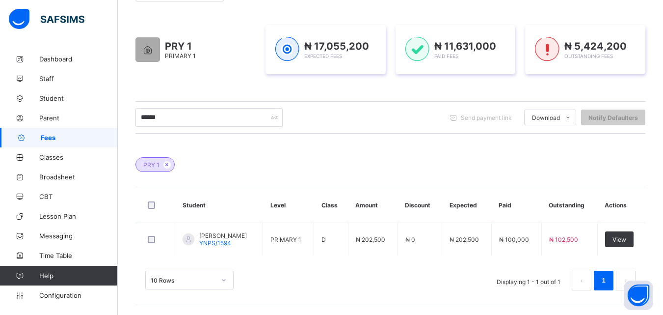
click at [386, 124] on div "****** Send payment link Download Students Payment Students Payment Status Stud…" at bounding box center [390, 117] width 510 height 19
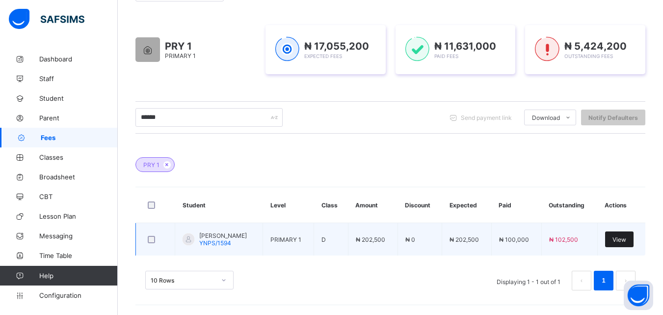
click at [626, 239] on span "View" at bounding box center [619, 239] width 14 height 7
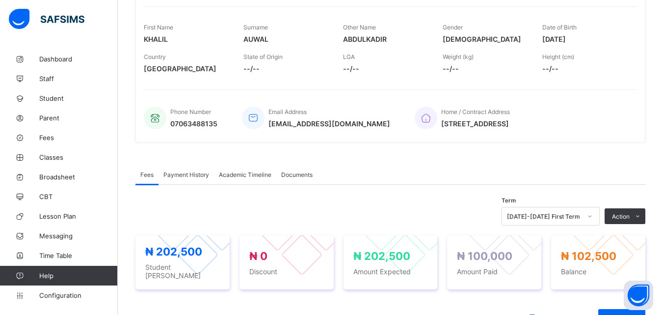
click at [195, 171] on span "Payment History" at bounding box center [186, 174] width 46 height 7
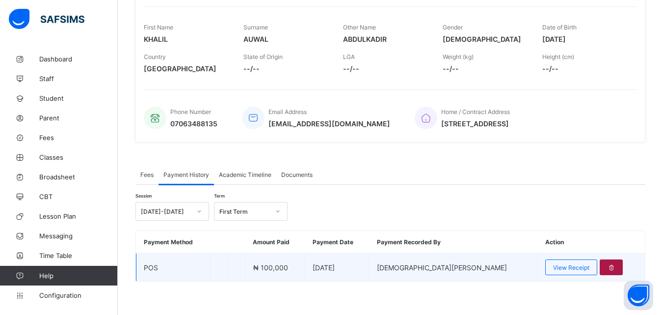
click at [607, 267] on icon at bounding box center [611, 267] width 8 height 7
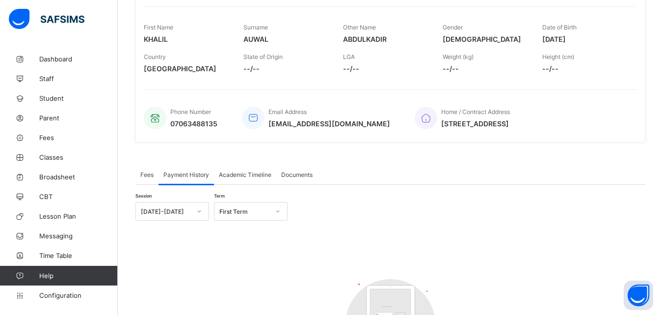
click at [139, 174] on div "Fees" at bounding box center [146, 174] width 23 height 20
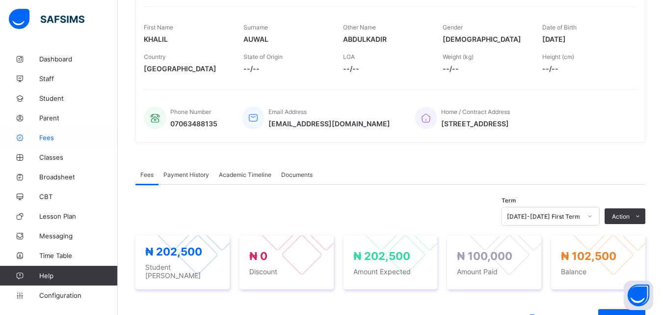
click at [48, 136] on span "Fees" at bounding box center [78, 137] width 79 height 8
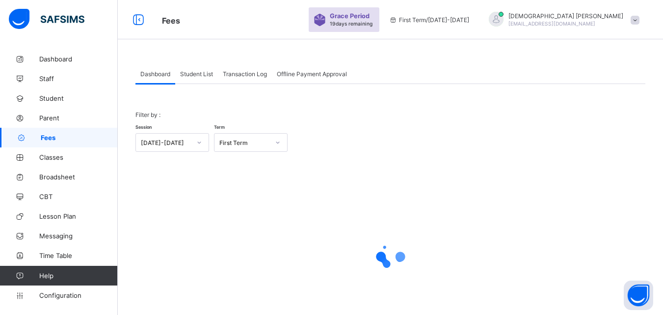
click at [198, 71] on span "Student List" at bounding box center [196, 73] width 33 height 7
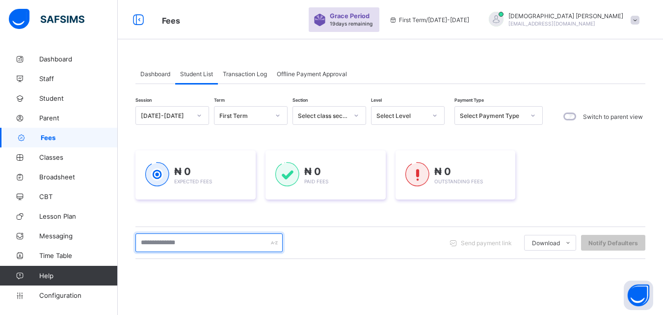
click at [201, 237] on input "text" at bounding box center [208, 242] width 147 height 19
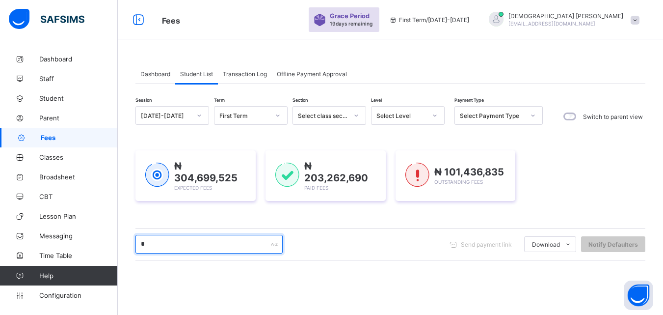
type input "**"
